Goal: Find specific page/section: Find specific page/section

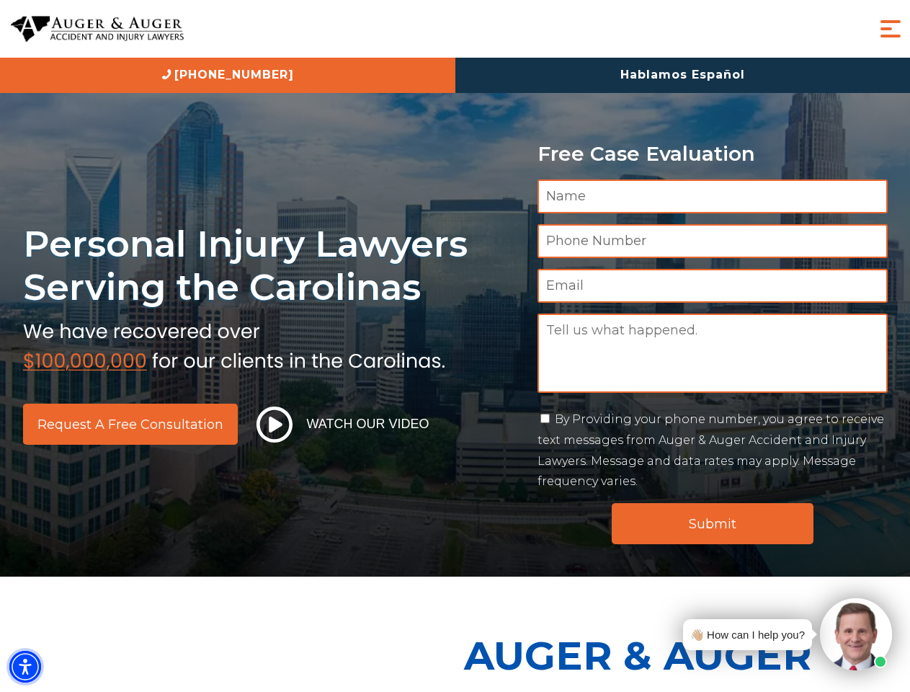
click at [25, 667] on img "Accessibility Menu" at bounding box center [25, 667] width 32 height 32
